Goal: Task Accomplishment & Management: Manage account settings

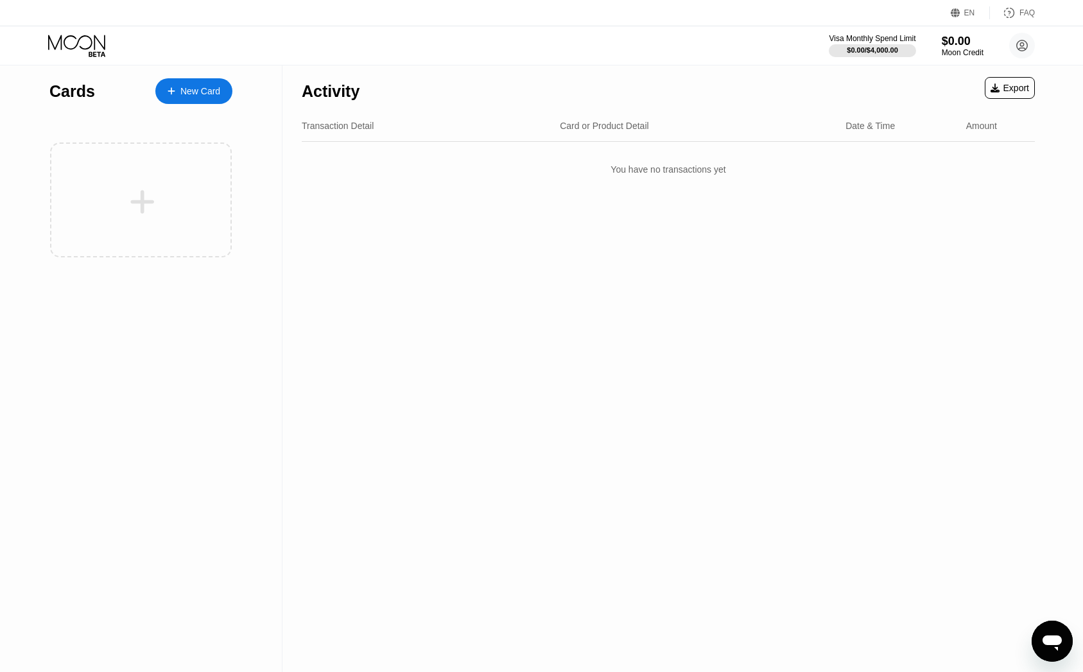
click at [164, 87] on div "New Card" at bounding box center [193, 91] width 77 height 26
click at [164, 94] on div "New Card" at bounding box center [193, 91] width 77 height 26
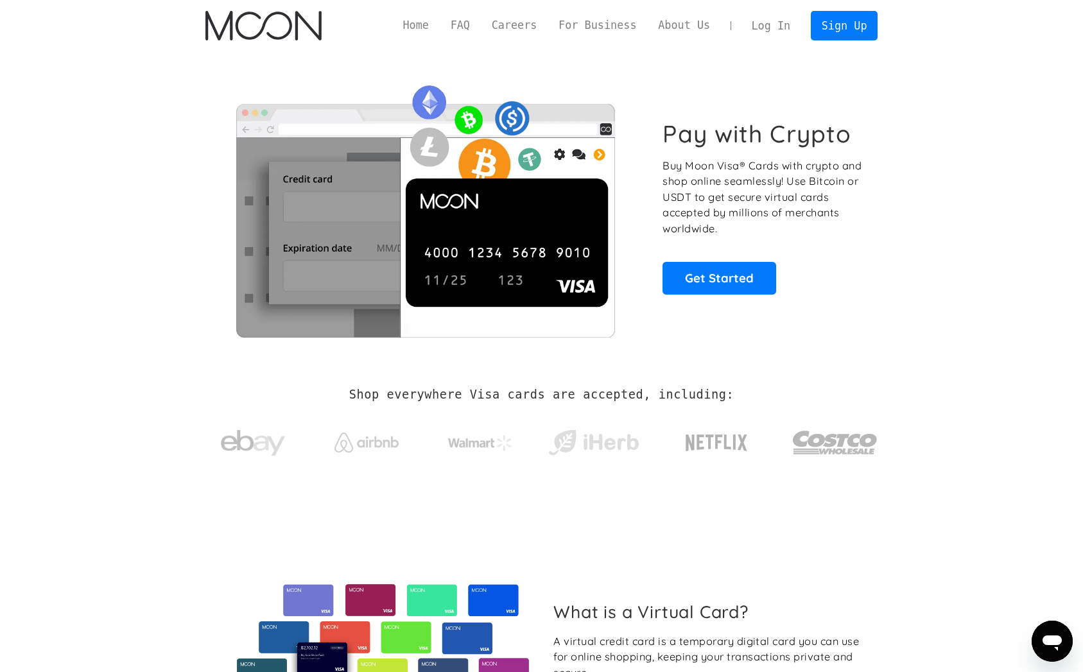
click at [789, 28] on link "Log In" at bounding box center [771, 26] width 60 height 28
